Goal: Task Accomplishment & Management: Complete application form

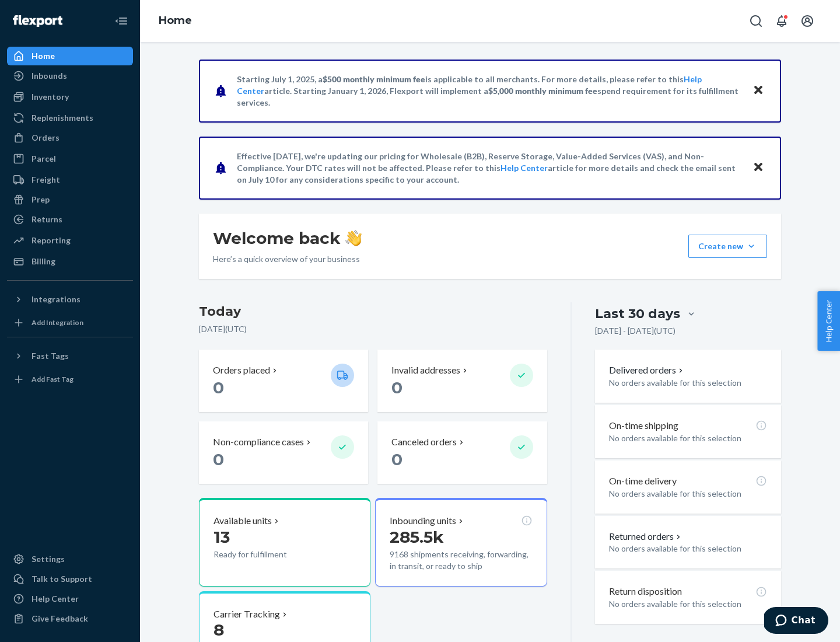
click at [751, 246] on button "Create new Create new inbound Create new order Create new product" at bounding box center [727, 245] width 79 height 23
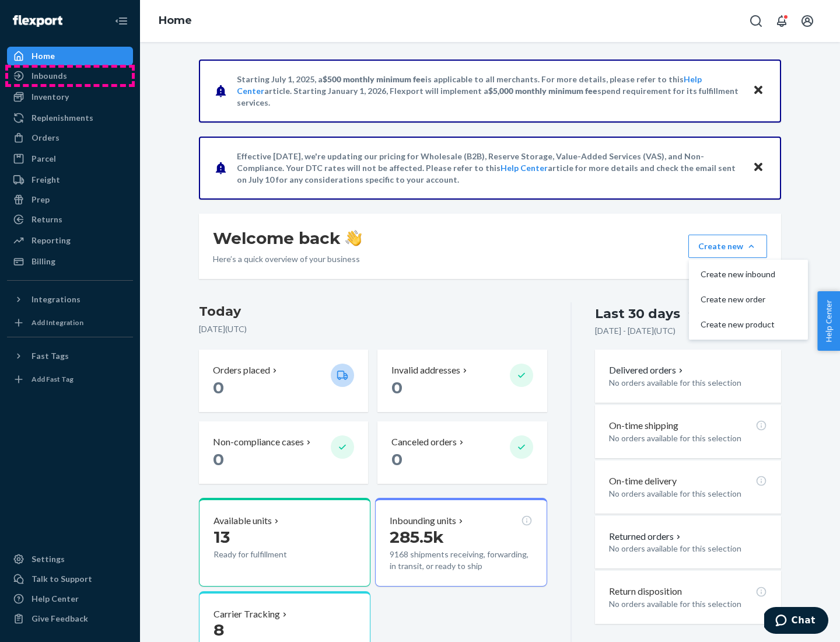
click at [70, 76] on div "Inbounds" at bounding box center [70, 76] width 124 height 16
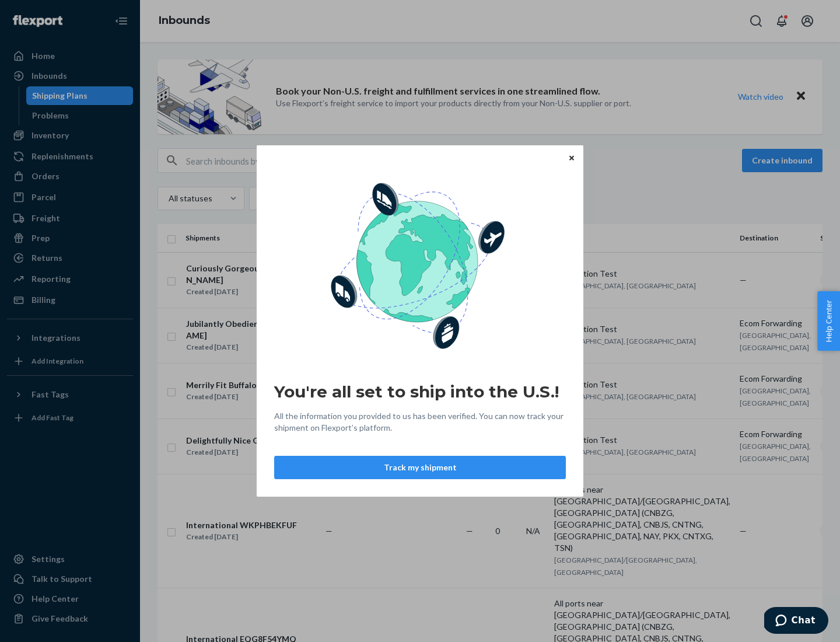
click at [420, 467] on button "Track my shipment" at bounding box center [420, 467] width 292 height 23
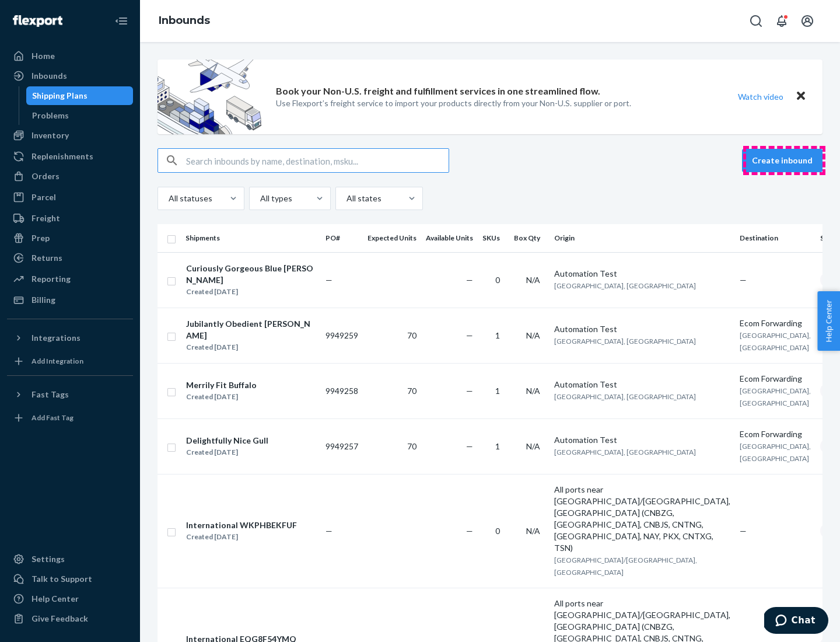
click at [784, 160] on button "Create inbound" at bounding box center [782, 160] width 80 height 23
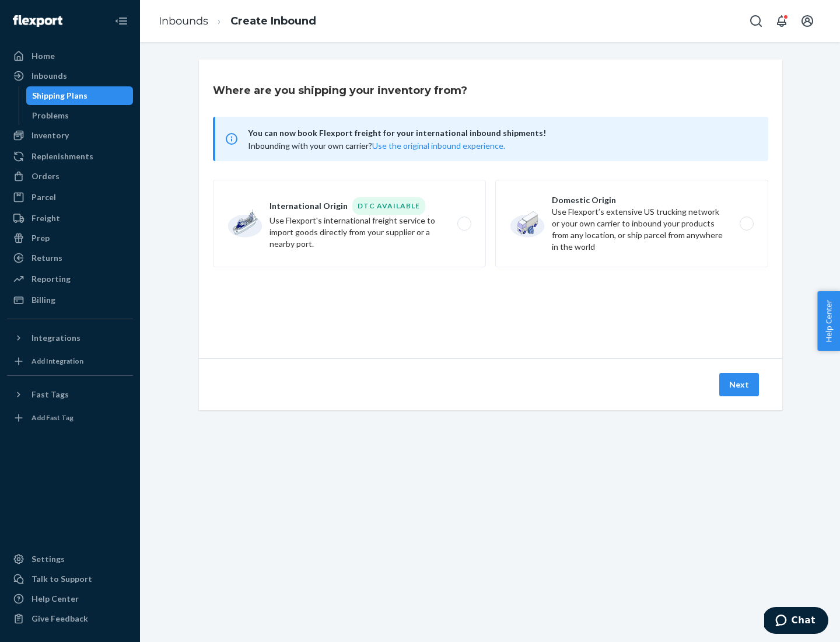
click at [349, 223] on label "International Origin DTC Available Use Flexport's international freight service…" at bounding box center [349, 223] width 273 height 87
click at [464, 223] on input "International Origin DTC Available Use Flexport's international freight service…" at bounding box center [468, 224] width 8 height 8
radio input "true"
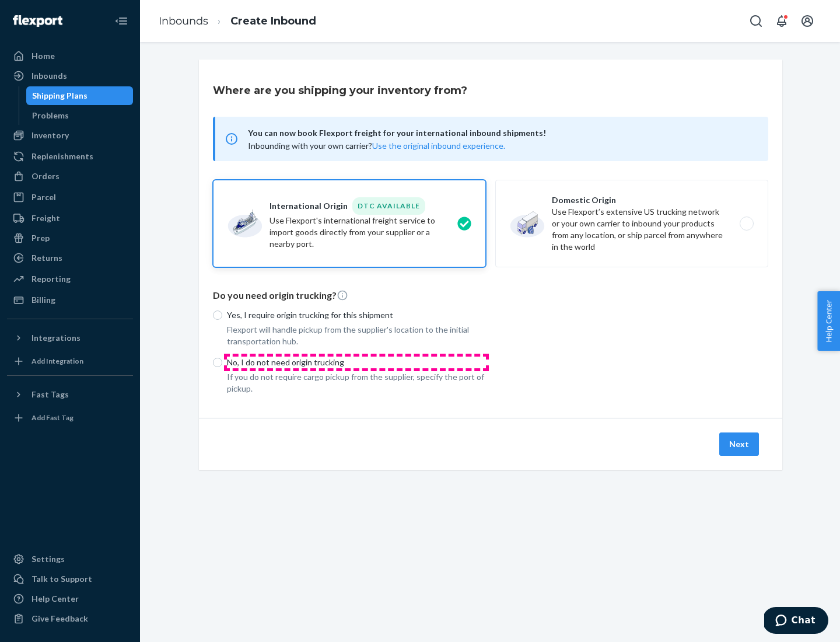
click at [356, 362] on p "No, I do not need origin trucking" at bounding box center [356, 362] width 259 height 12
click at [222, 362] on input "No, I do not need origin trucking" at bounding box center [217, 362] width 9 height 9
radio input "true"
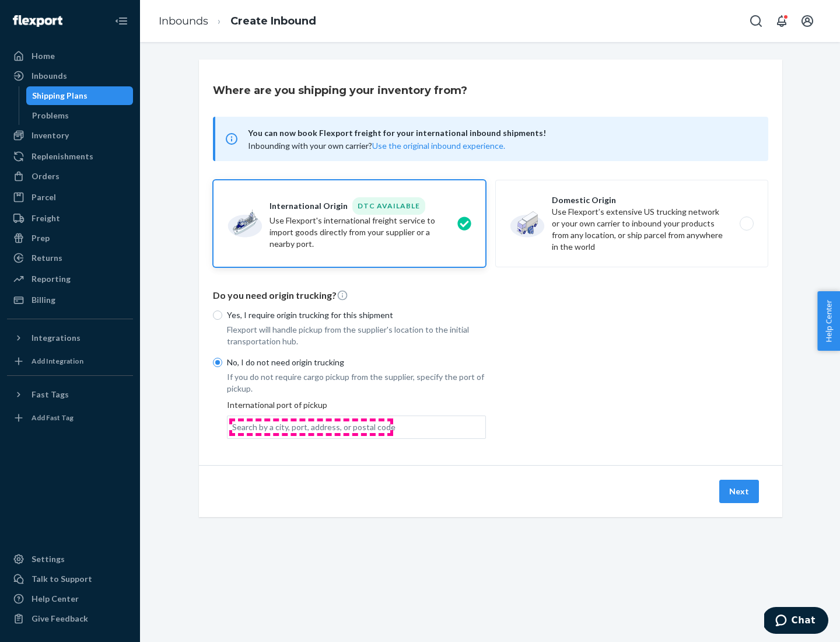
click at [311, 426] on div "Search by a city, port, address, or postal code" at bounding box center [313, 427] width 163 height 12
click at [233, 426] on input "Search by a city, port, address, or postal code" at bounding box center [232, 427] width 1 height 12
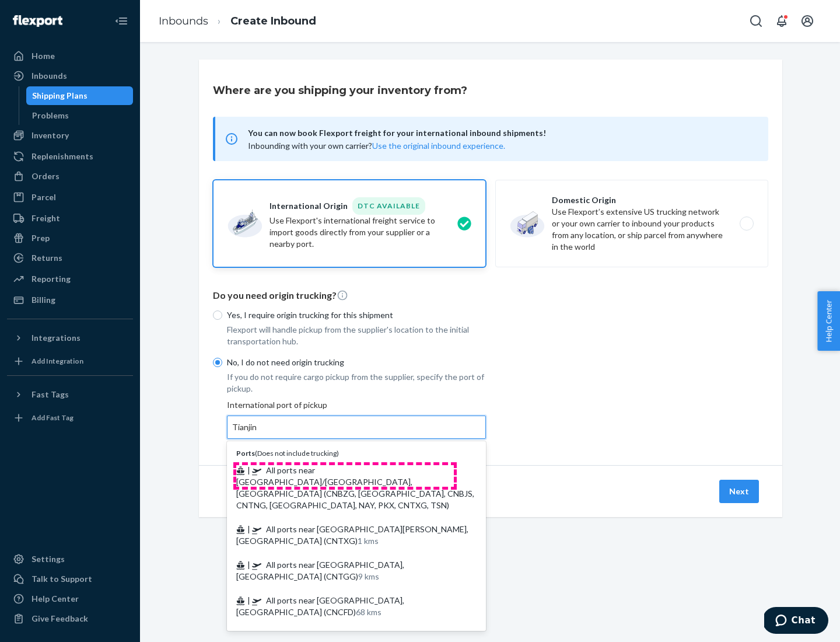
click at [345, 470] on span "| All ports near [GEOGRAPHIC_DATA]/[GEOGRAPHIC_DATA], [GEOGRAPHIC_DATA] (CNBZG,…" at bounding box center [355, 487] width 238 height 45
click at [258, 433] on input "Tianjin" at bounding box center [245, 427] width 26 height 12
type input "All ports near [GEOGRAPHIC_DATA]/[GEOGRAPHIC_DATA], [GEOGRAPHIC_DATA] (CNBZG, […"
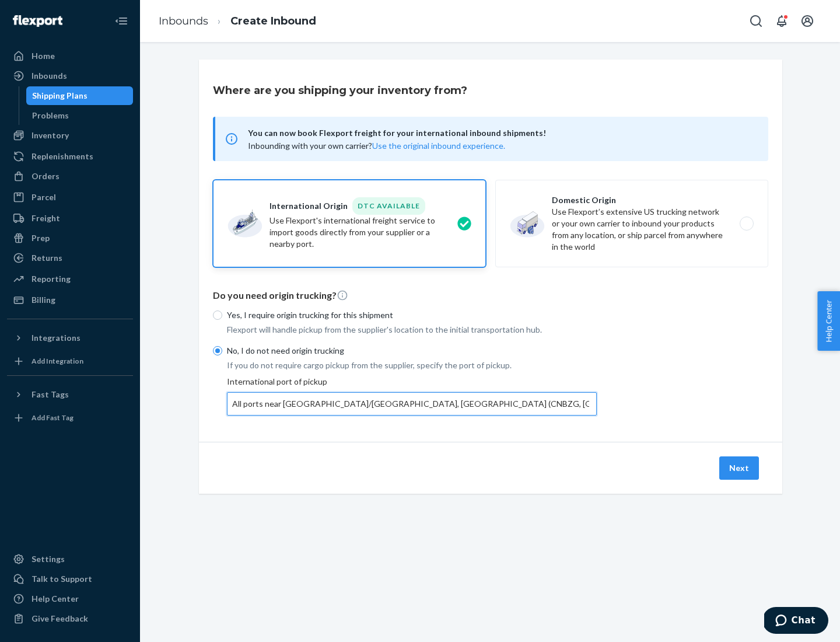
click at [740, 467] on button "Next" at bounding box center [739, 467] width 40 height 23
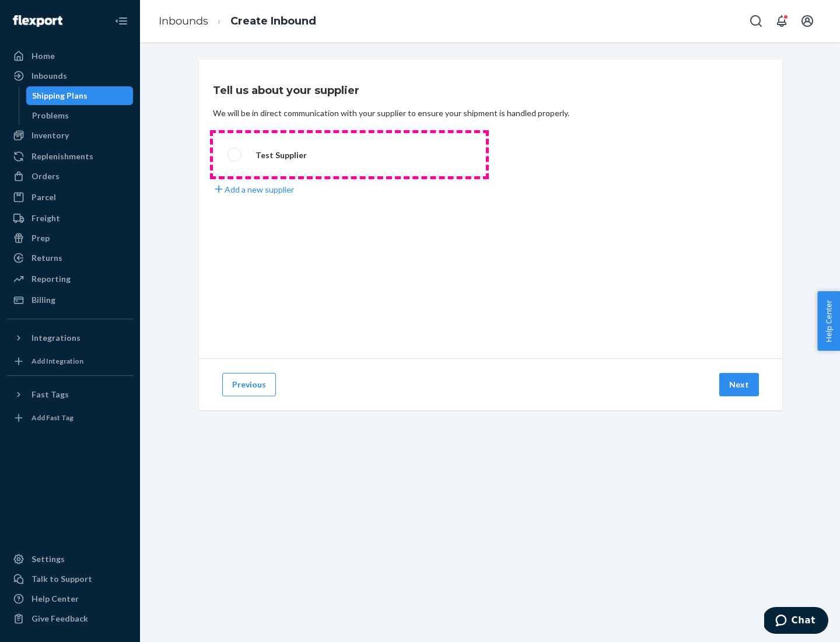
click at [349, 155] on label "Test Supplier" at bounding box center [349, 154] width 273 height 43
click at [235, 155] on input "Test Supplier" at bounding box center [231, 155] width 8 height 8
radio input "true"
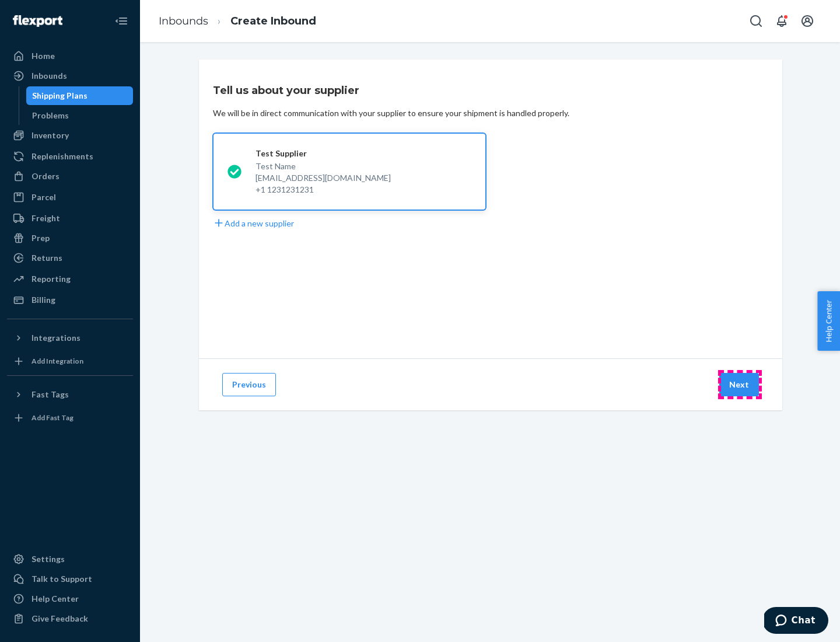
click at [740, 384] on button "Next" at bounding box center [739, 384] width 40 height 23
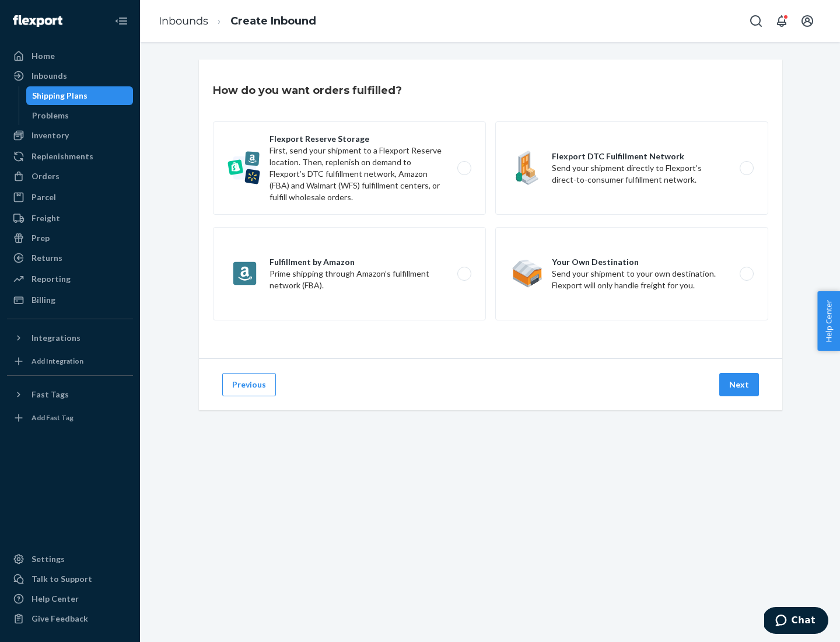
click at [491, 209] on div "Flexport Reserve Storage First, send your shipment to a Flexport Reserve locati…" at bounding box center [490, 222] width 555 height 202
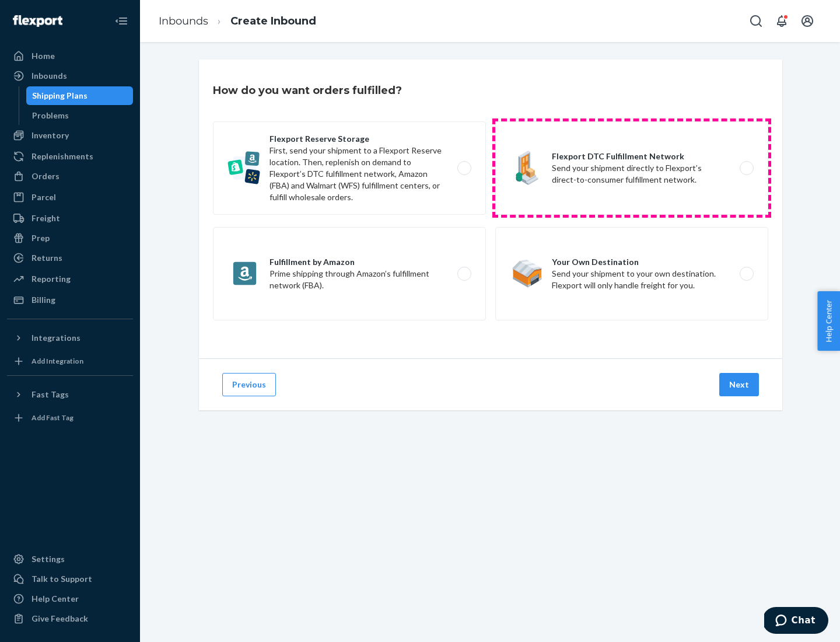
click at [632, 168] on label "Flexport DTC Fulfillment Network Send your shipment directly to Flexport’s dire…" at bounding box center [631, 167] width 273 height 93
click at [746, 168] on input "Flexport DTC Fulfillment Network Send your shipment directly to Flexport’s dire…" at bounding box center [750, 168] width 8 height 8
radio input "true"
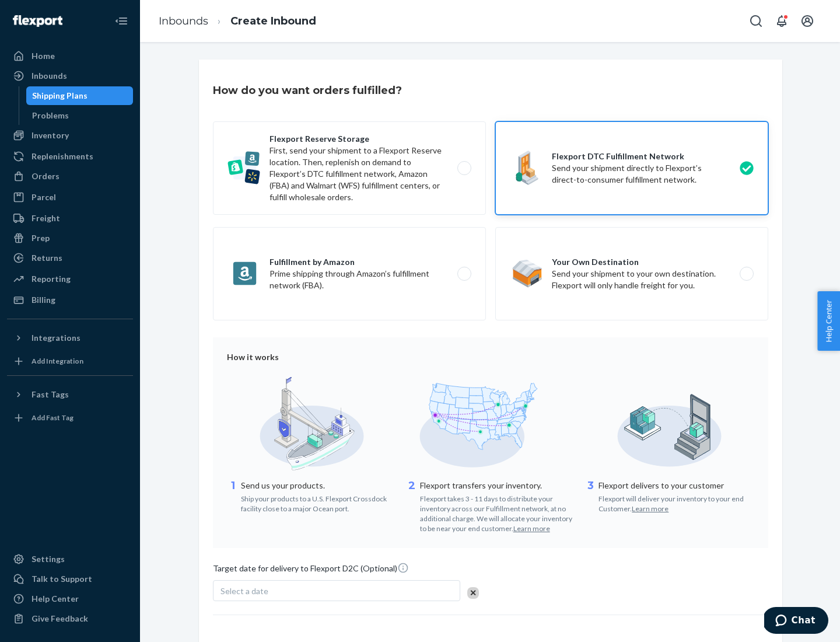
scroll to position [86, 0]
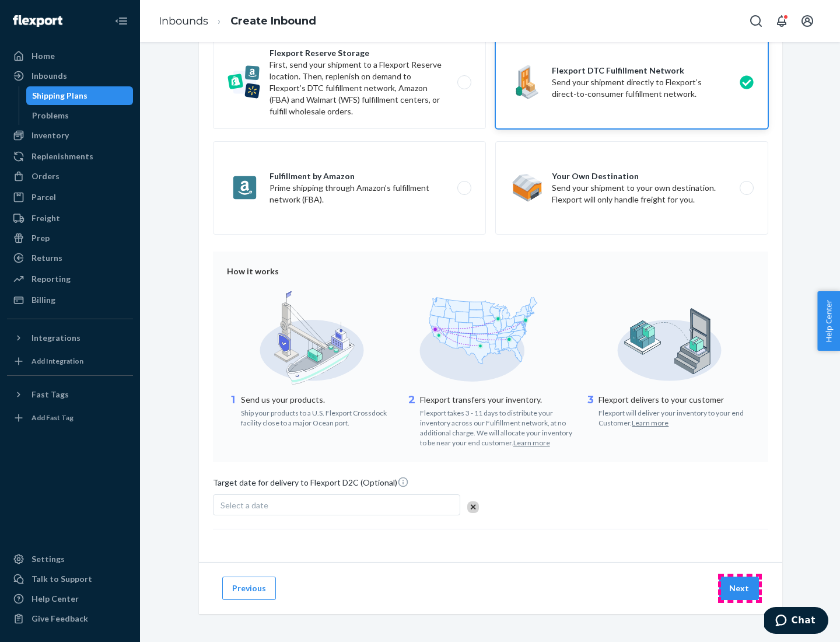
click at [740, 587] on button "Next" at bounding box center [739, 587] width 40 height 23
